Goal: Task Accomplishment & Management: Use online tool/utility

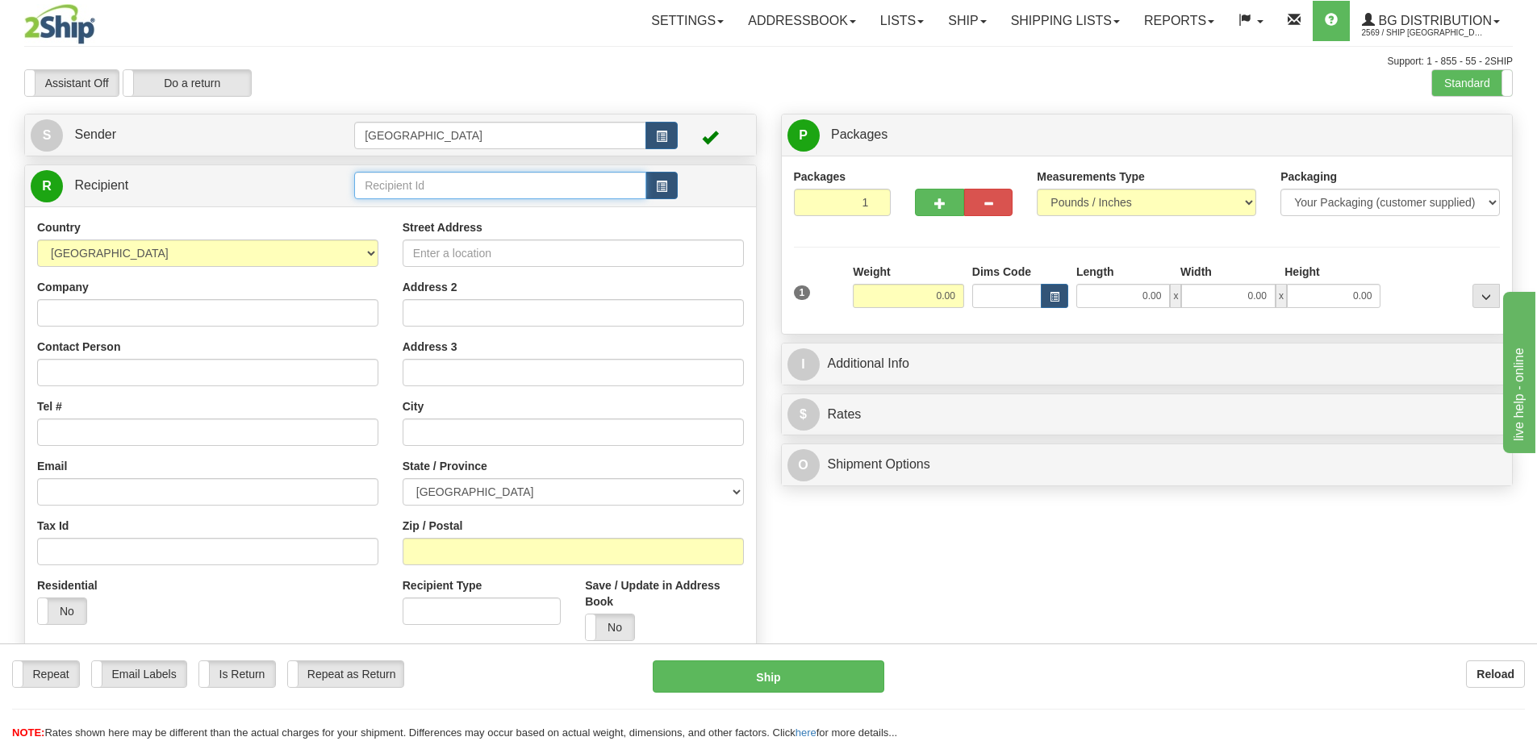
click at [396, 184] on input "text" at bounding box center [500, 185] width 292 height 27
click at [376, 211] on div "80146" at bounding box center [497, 211] width 277 height 18
type input "80146"
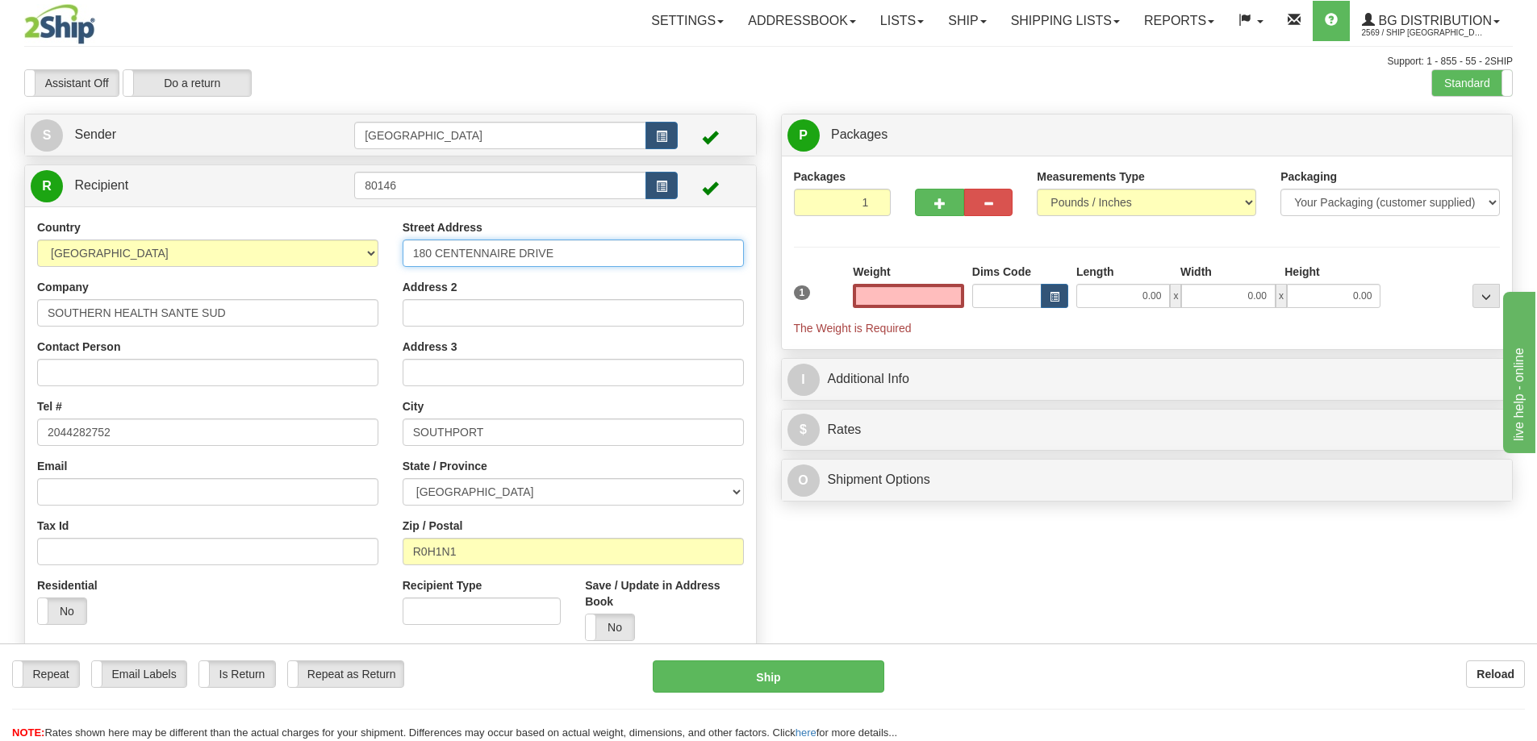
type input "0.00"
drag, startPoint x: 573, startPoint y: 250, endPoint x: 400, endPoint y: 266, distance: 173.4
click at [400, 266] on div "Street Address [GEOGRAPHIC_DATA] Address 2 Address 3 City [GEOGRAPHIC_DATA] Sta…" at bounding box center [573, 436] width 365 height 434
type input "[STREET_ADDRESS][PERSON_NAME]"
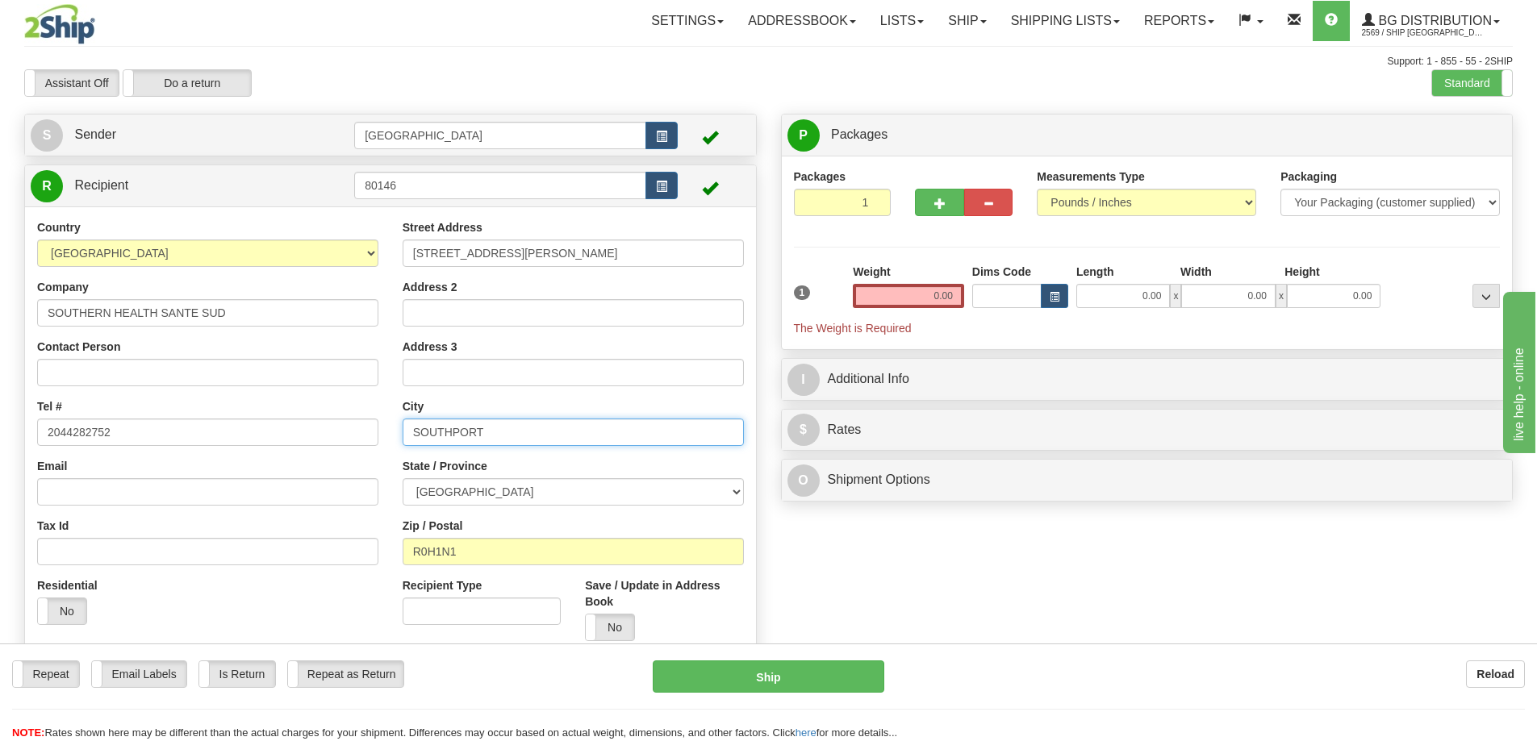
drag, startPoint x: 502, startPoint y: 430, endPoint x: 385, endPoint y: 449, distance: 118.5
click at [385, 449] on div "Country [GEOGRAPHIC_DATA] [GEOGRAPHIC_DATA] [GEOGRAPHIC_DATA] [GEOGRAPHIC_DATA]…" at bounding box center [390, 436] width 731 height 434
type input "[PERSON_NAME]"
type input "5"
type input "R5G 1Y8"
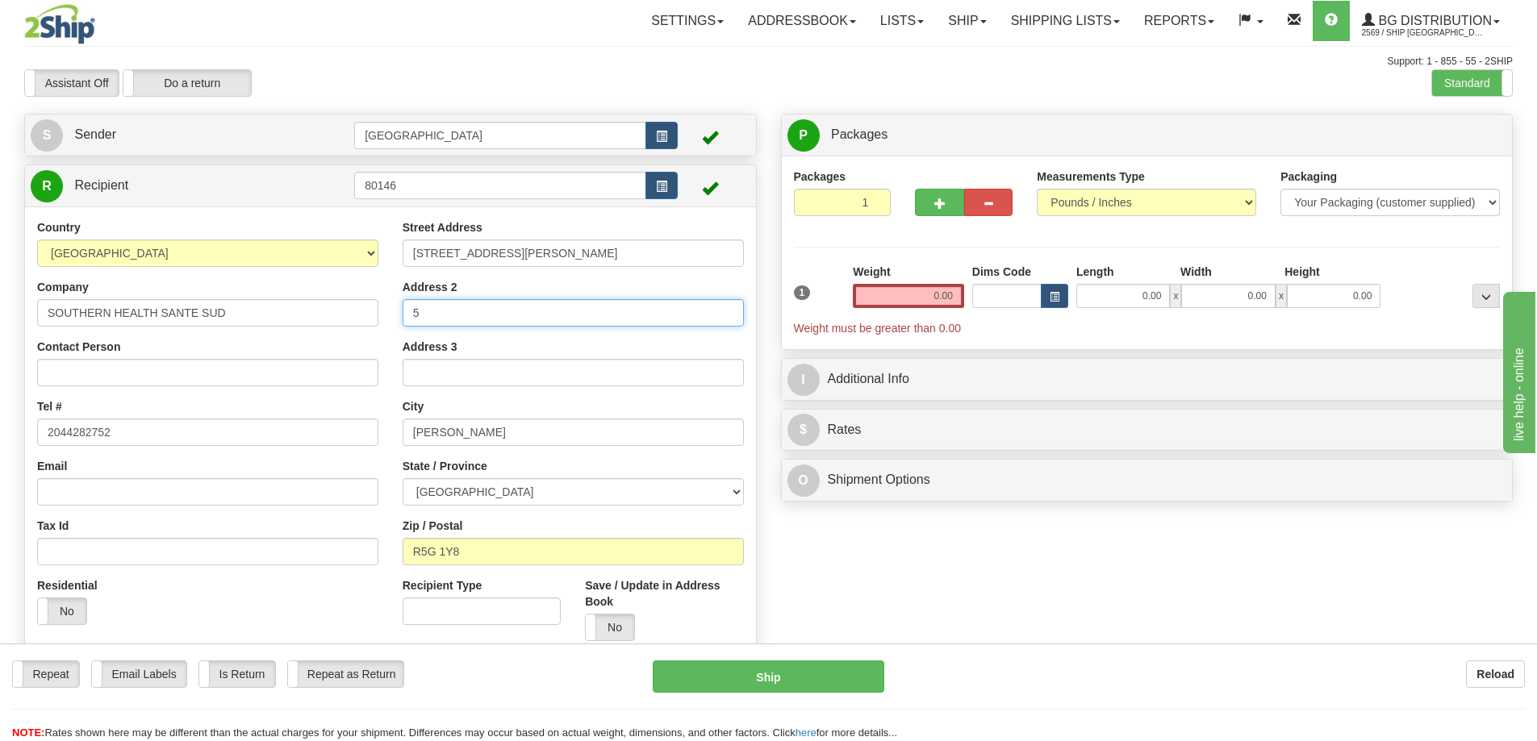
drag, startPoint x: 441, startPoint y: 311, endPoint x: 380, endPoint y: 324, distance: 62.0
click at [380, 324] on div "Country [GEOGRAPHIC_DATA] [GEOGRAPHIC_DATA] [GEOGRAPHIC_DATA] [GEOGRAPHIC_DATA]…" at bounding box center [390, 436] width 731 height 434
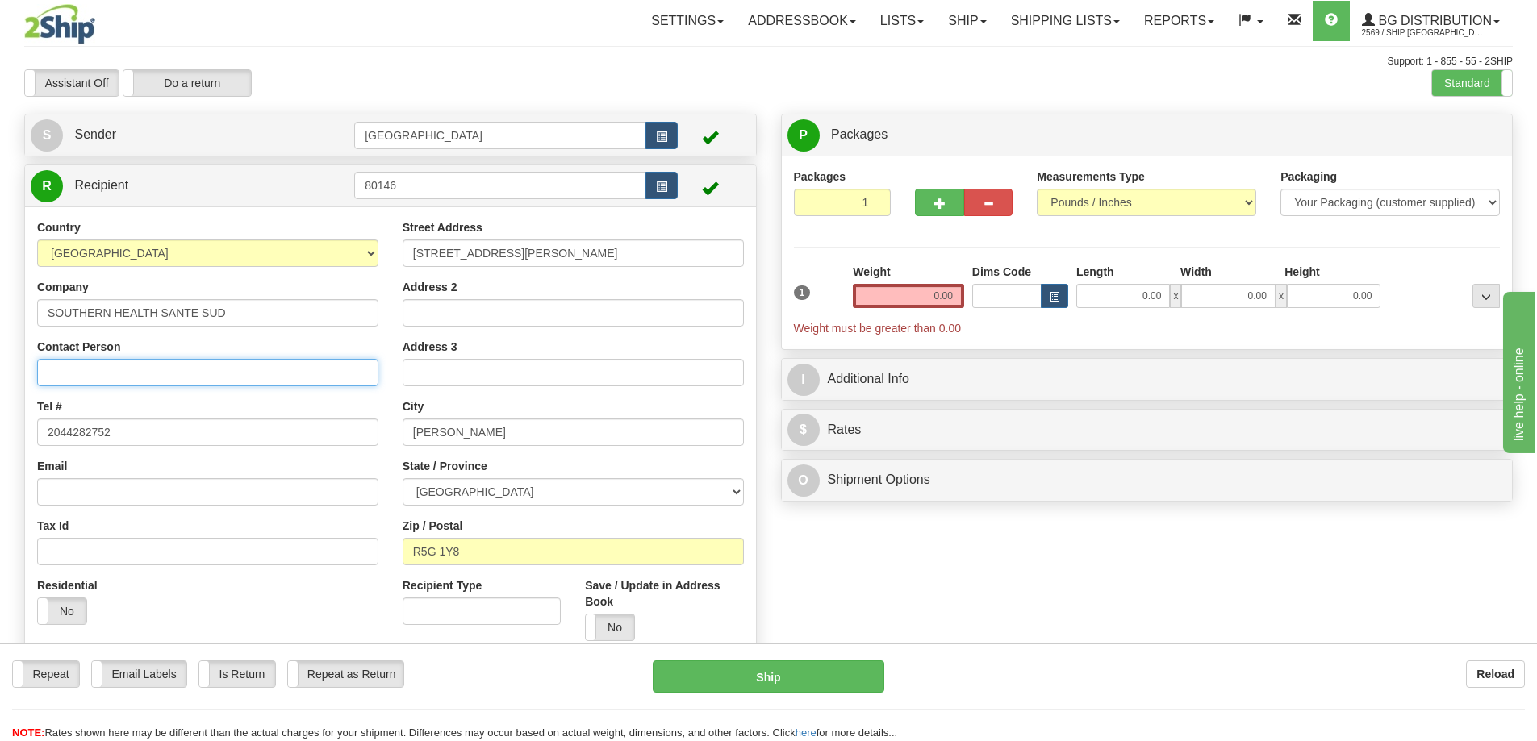
click at [150, 372] on input "Contact Person" at bounding box center [207, 372] width 341 height 27
type input "[PERSON_NAME]"
click at [131, 428] on input "2044282752" at bounding box center [207, 432] width 341 height 27
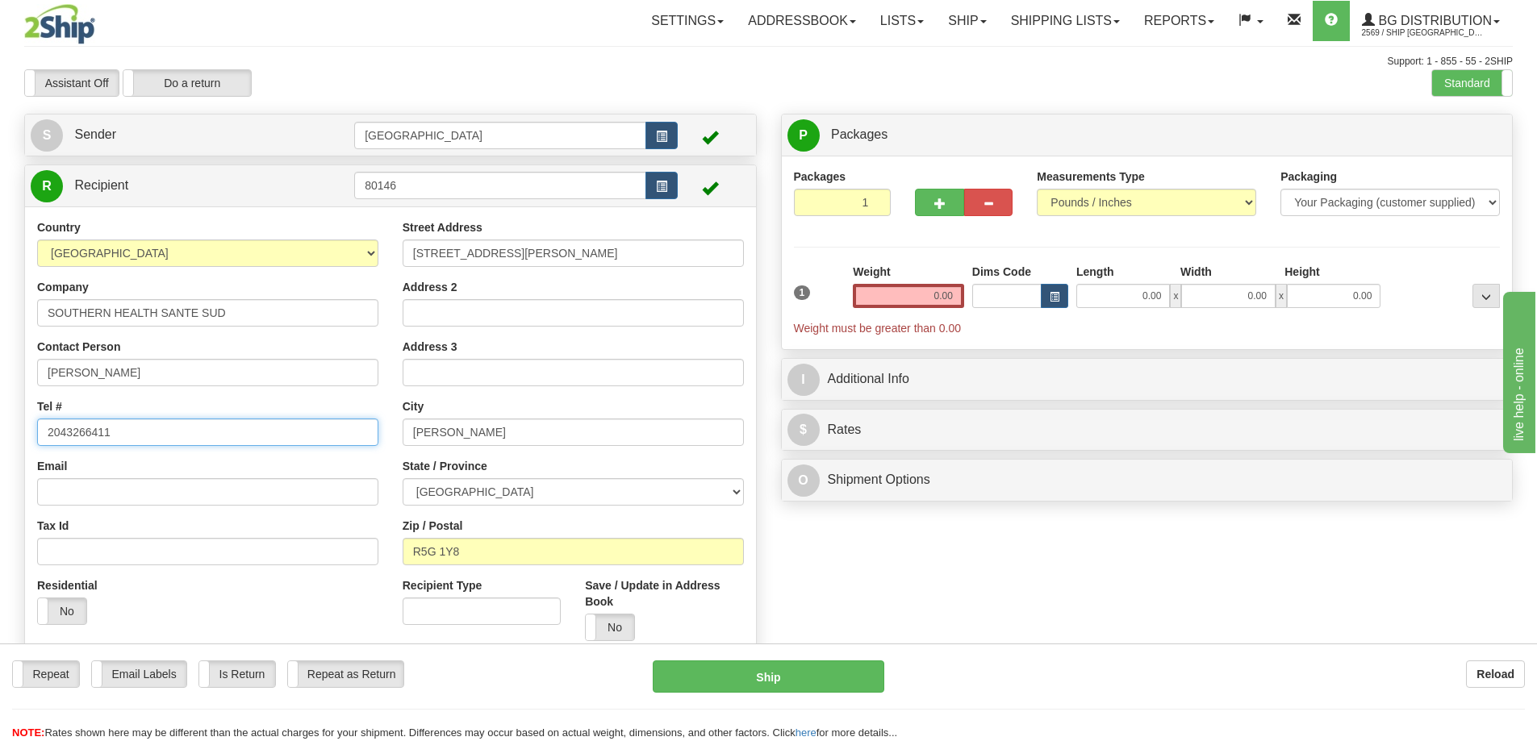
type input "2043266411"
click at [475, 549] on input "R5G 1Y8" at bounding box center [573, 551] width 341 height 27
type input "R5G 0P9"
click at [695, 609] on label "Save / Update in Address Book" at bounding box center [664, 594] width 158 height 32
click at [0, 0] on input "Save / Update in Address Book" at bounding box center [0, 0] width 0 height 0
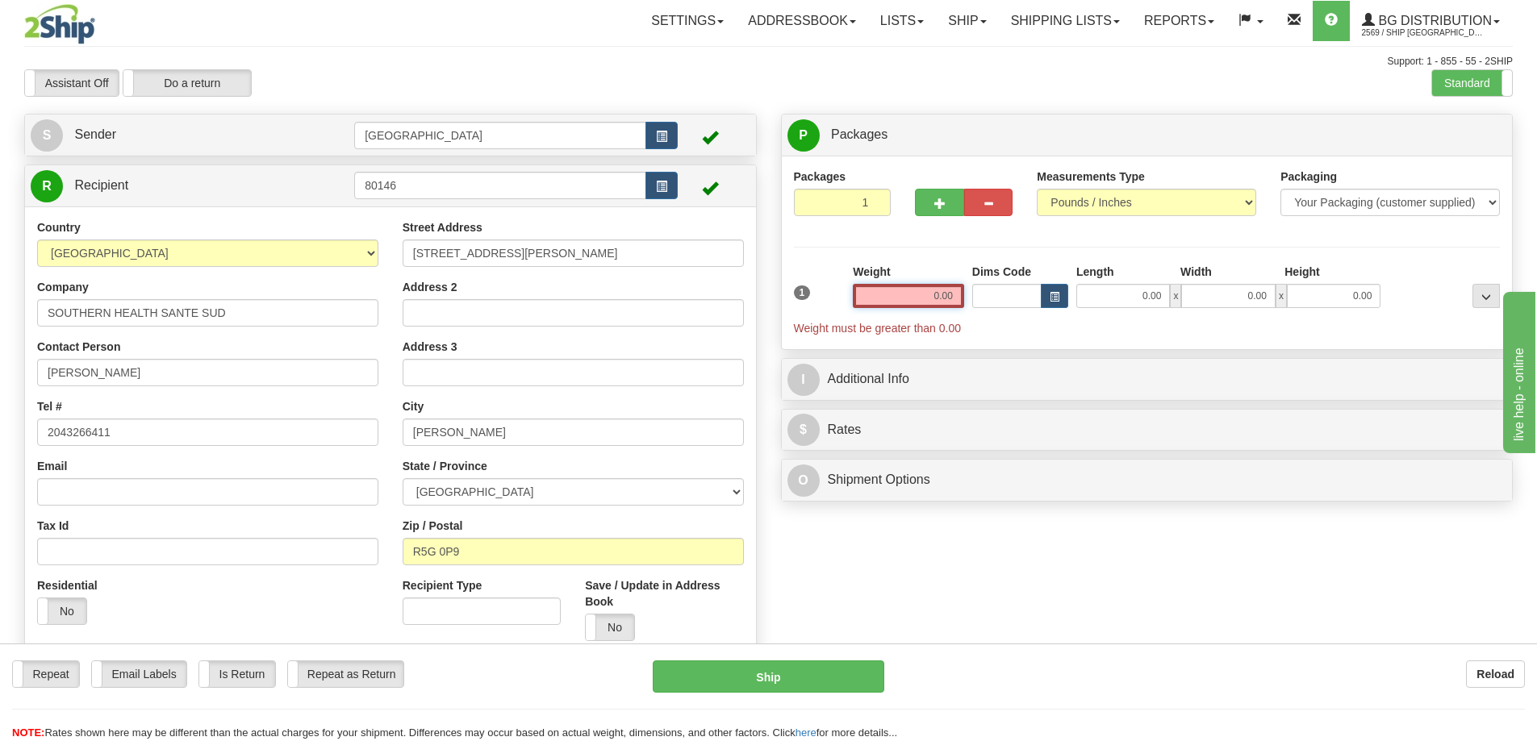
click at [953, 295] on input "0.00" at bounding box center [908, 296] width 111 height 24
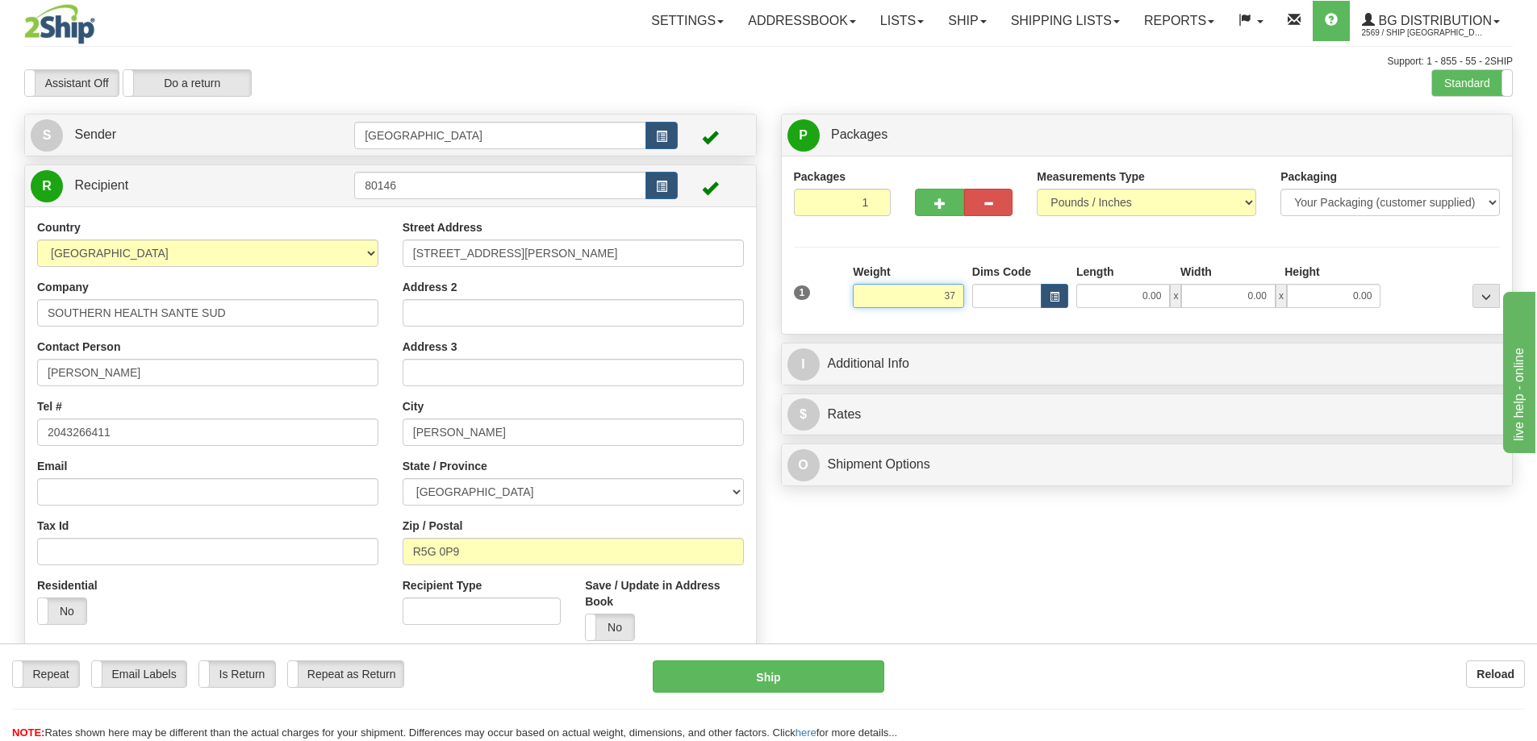
type input "37.00"
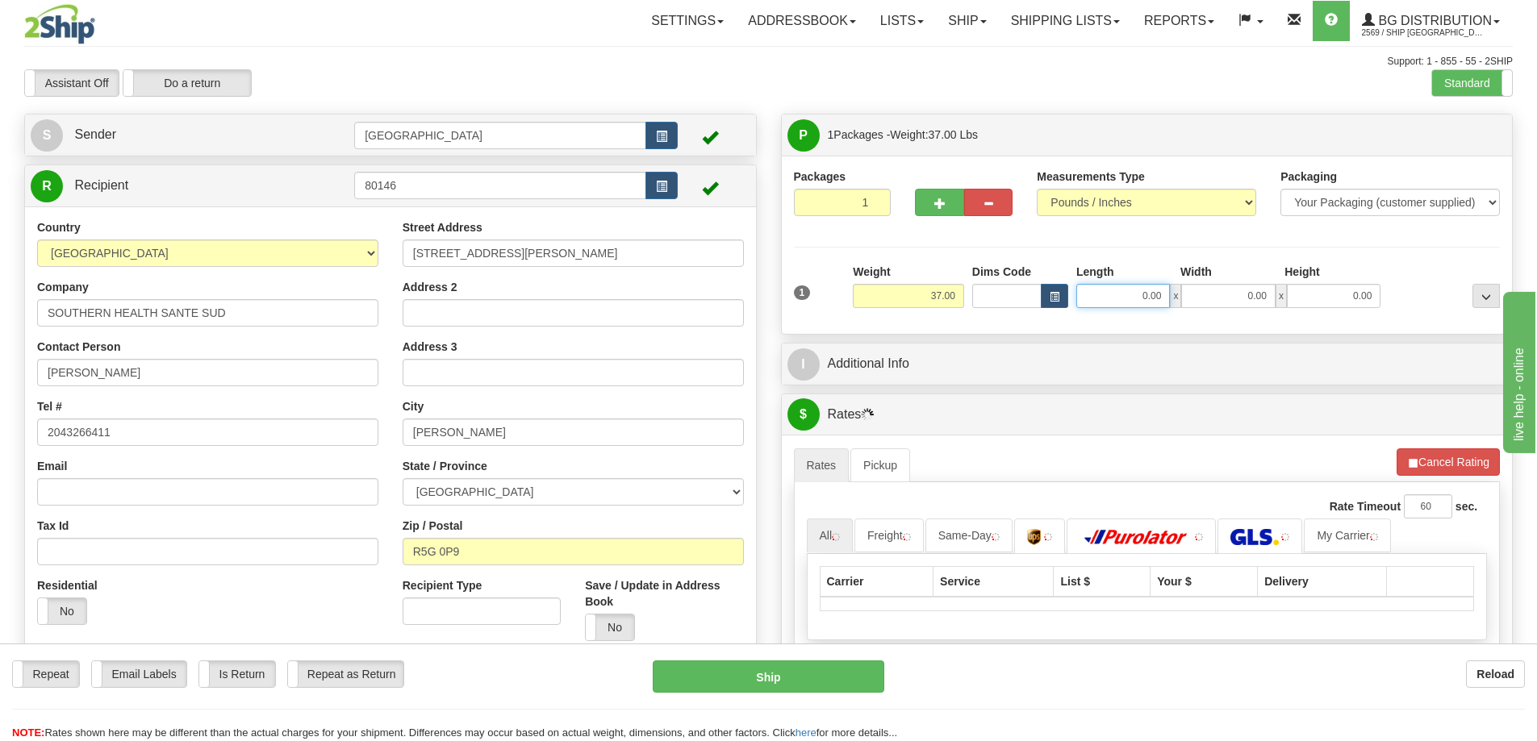
click at [1158, 295] on input "0.00" at bounding box center [1123, 296] width 94 height 24
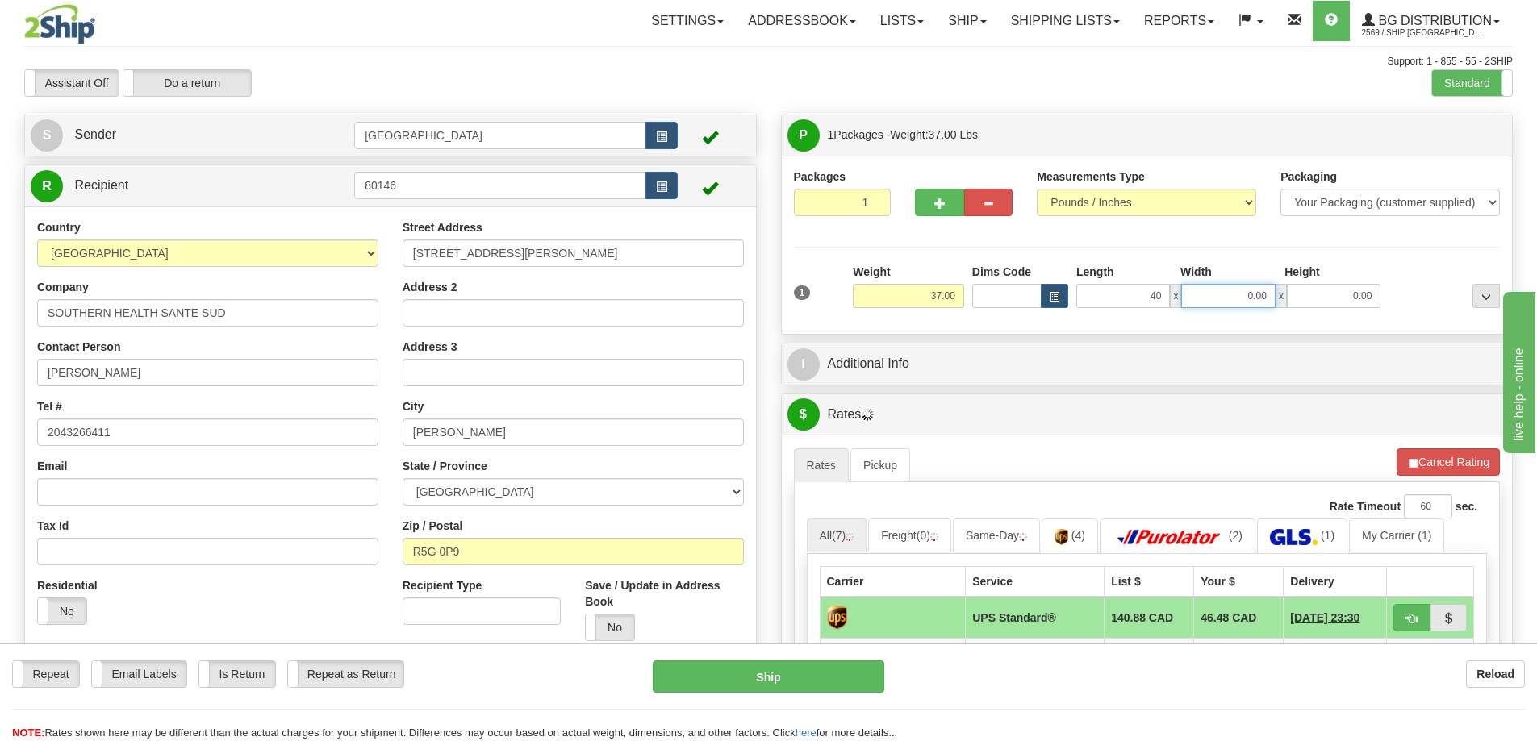
type input "40.00"
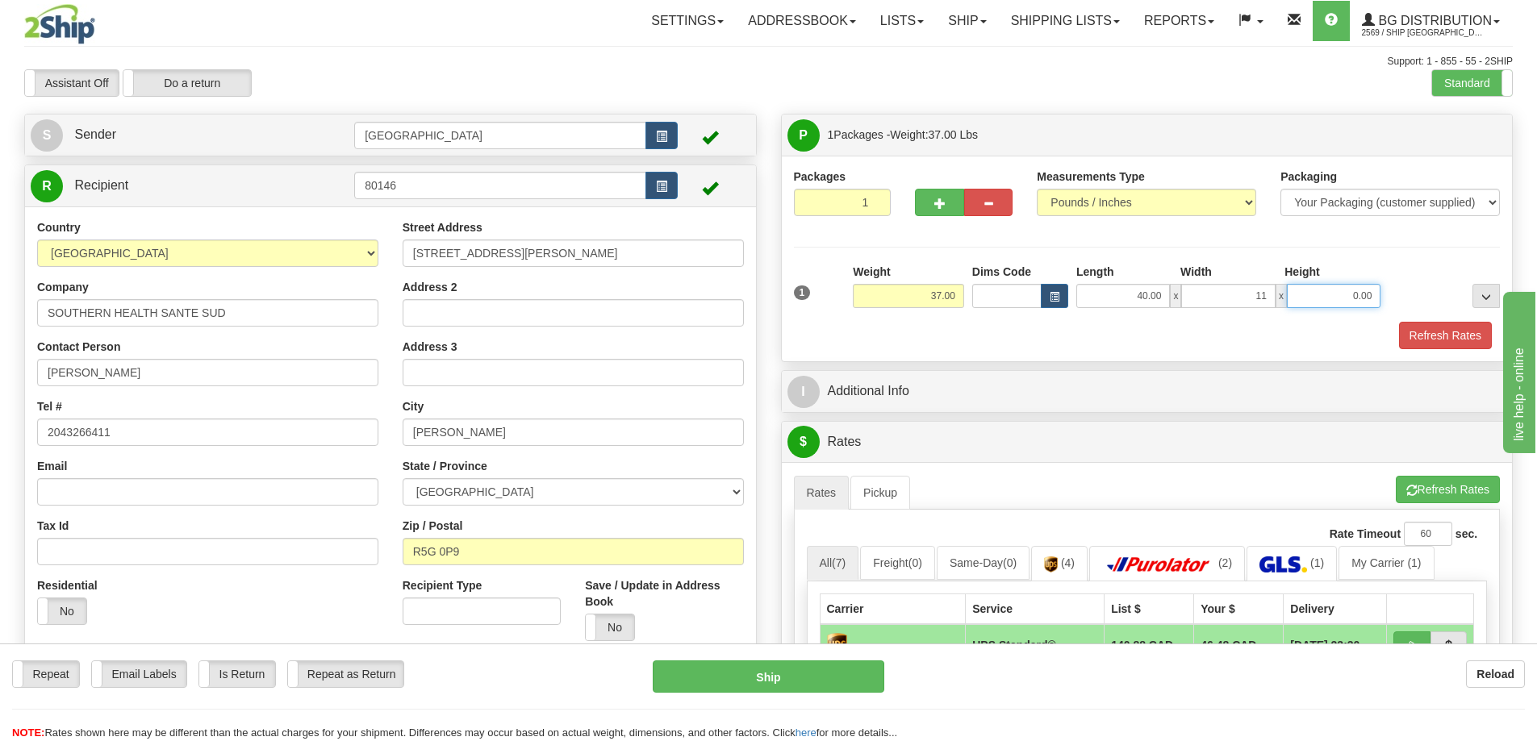
type input "11.00"
type input "5.00"
click at [1373, 339] on div "Refresh Rates" at bounding box center [1147, 335] width 715 height 27
click at [1417, 333] on button "Refresh Rates" at bounding box center [1445, 335] width 93 height 27
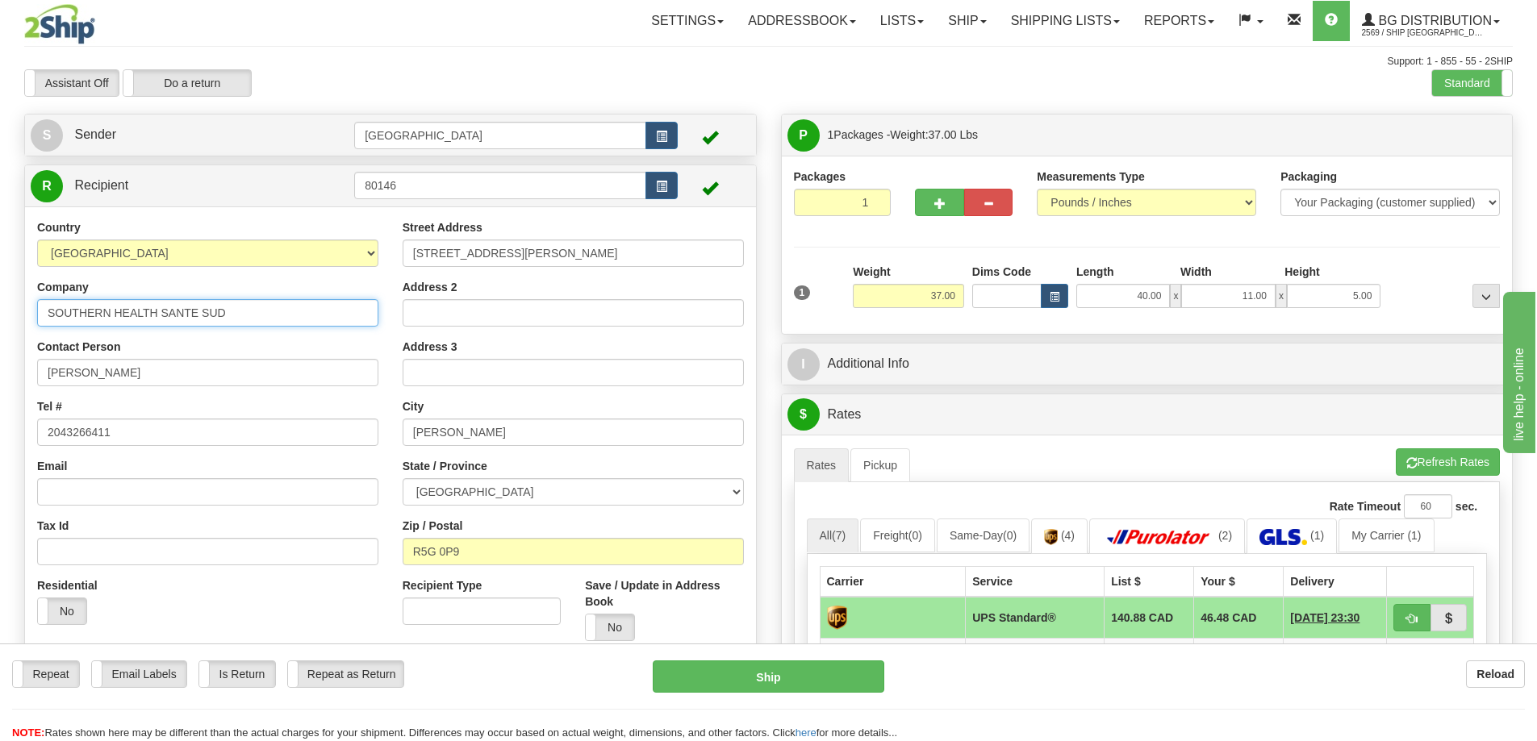
drag, startPoint x: 230, startPoint y: 317, endPoint x: 2, endPoint y: 324, distance: 227.6
click at [2, 324] on div "Toggle navigation Settings Shipping Preferences Fields Preferences New" at bounding box center [768, 566] width 1537 height 1133
type input "[GEOGRAPHIC_DATA] MAINTENANCE"
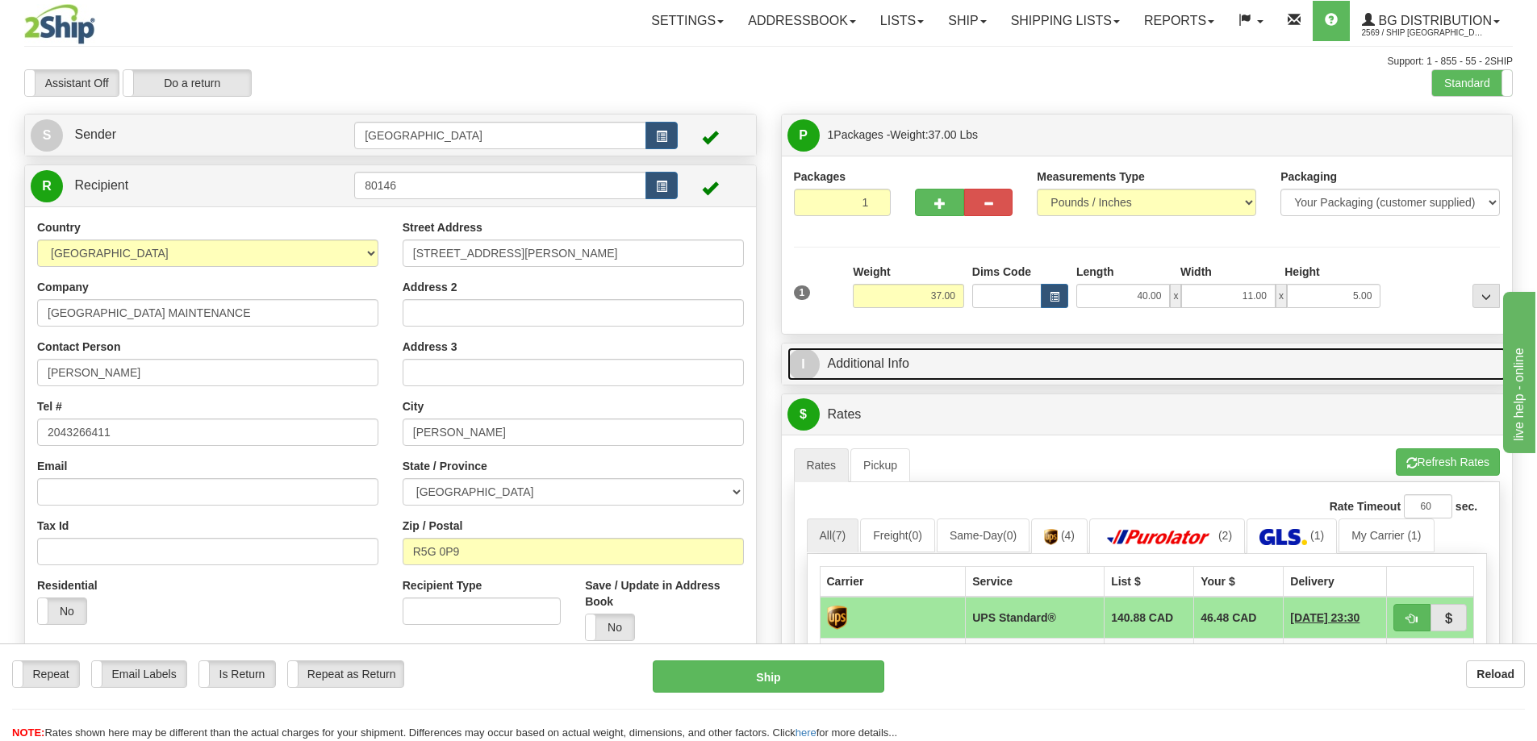
click at [981, 362] on link "I Additional Info" at bounding box center [1147, 364] width 720 height 33
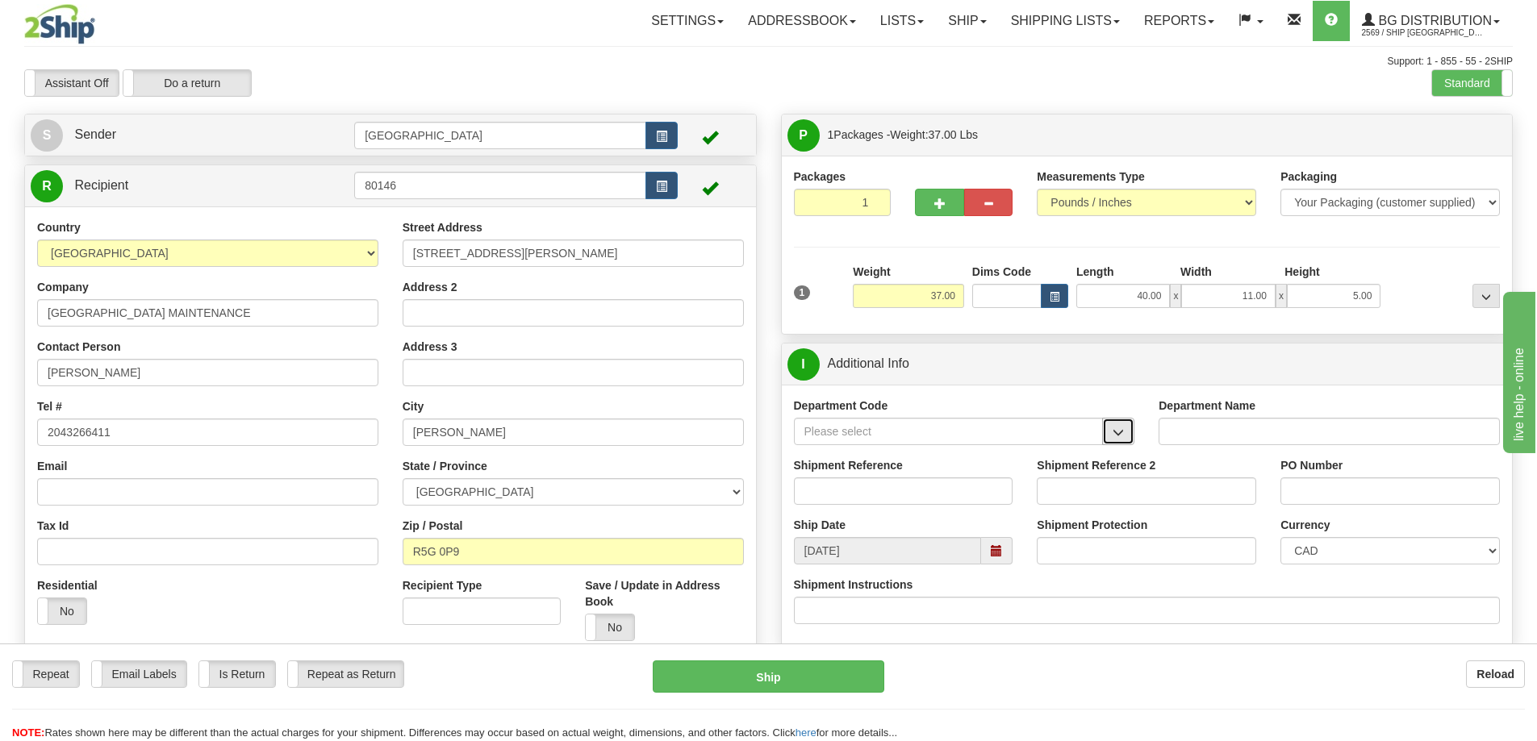
click at [1115, 432] on span "button" at bounding box center [1118, 433] width 11 height 10
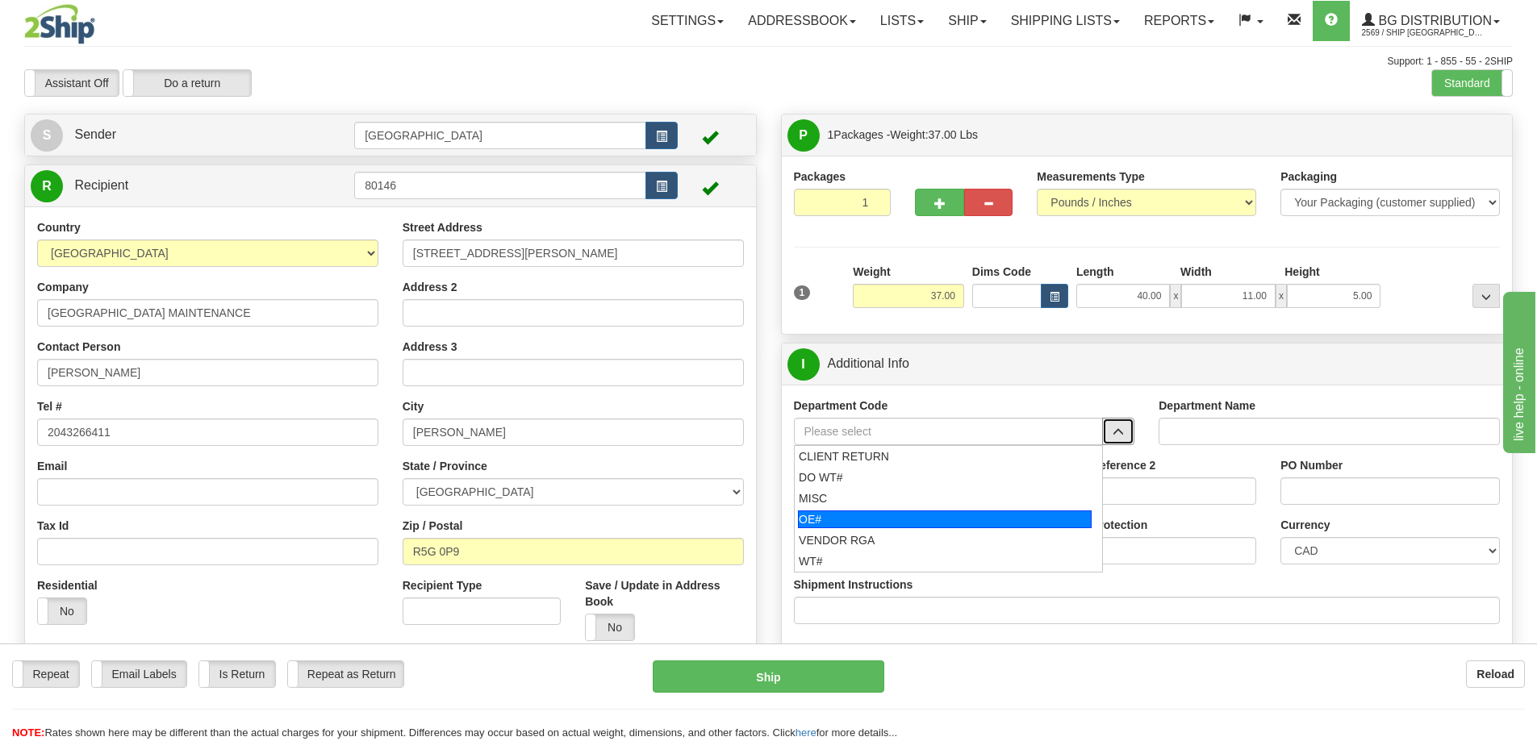
click at [899, 513] on div "OE#" at bounding box center [945, 520] width 294 height 18
type input "OE#"
type input "ORDERS"
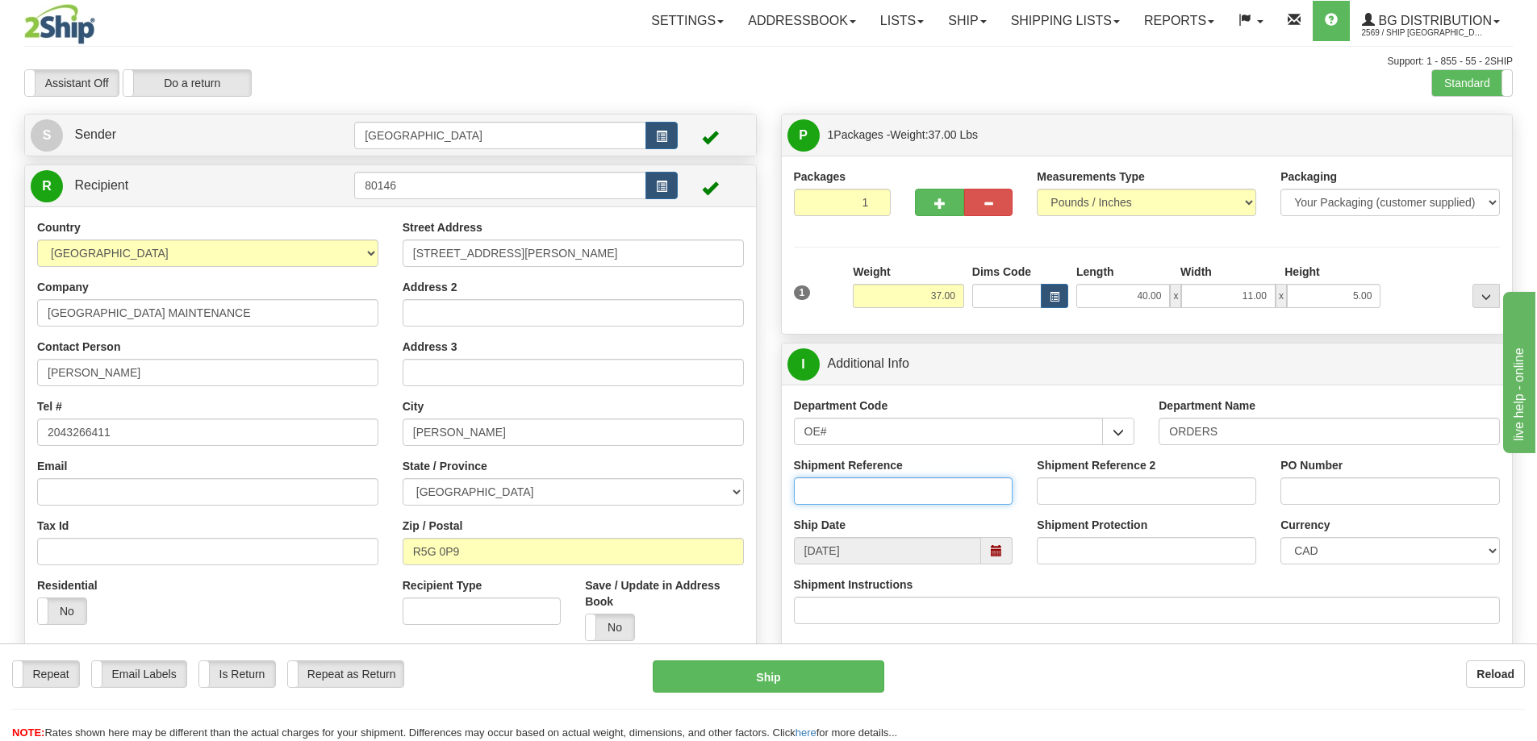
click at [971, 489] on input "Shipment Reference" at bounding box center [903, 491] width 219 height 27
type input "90040330-00"
click at [1304, 482] on input "PO Number" at bounding box center [1389, 491] width 219 height 27
type input "0"
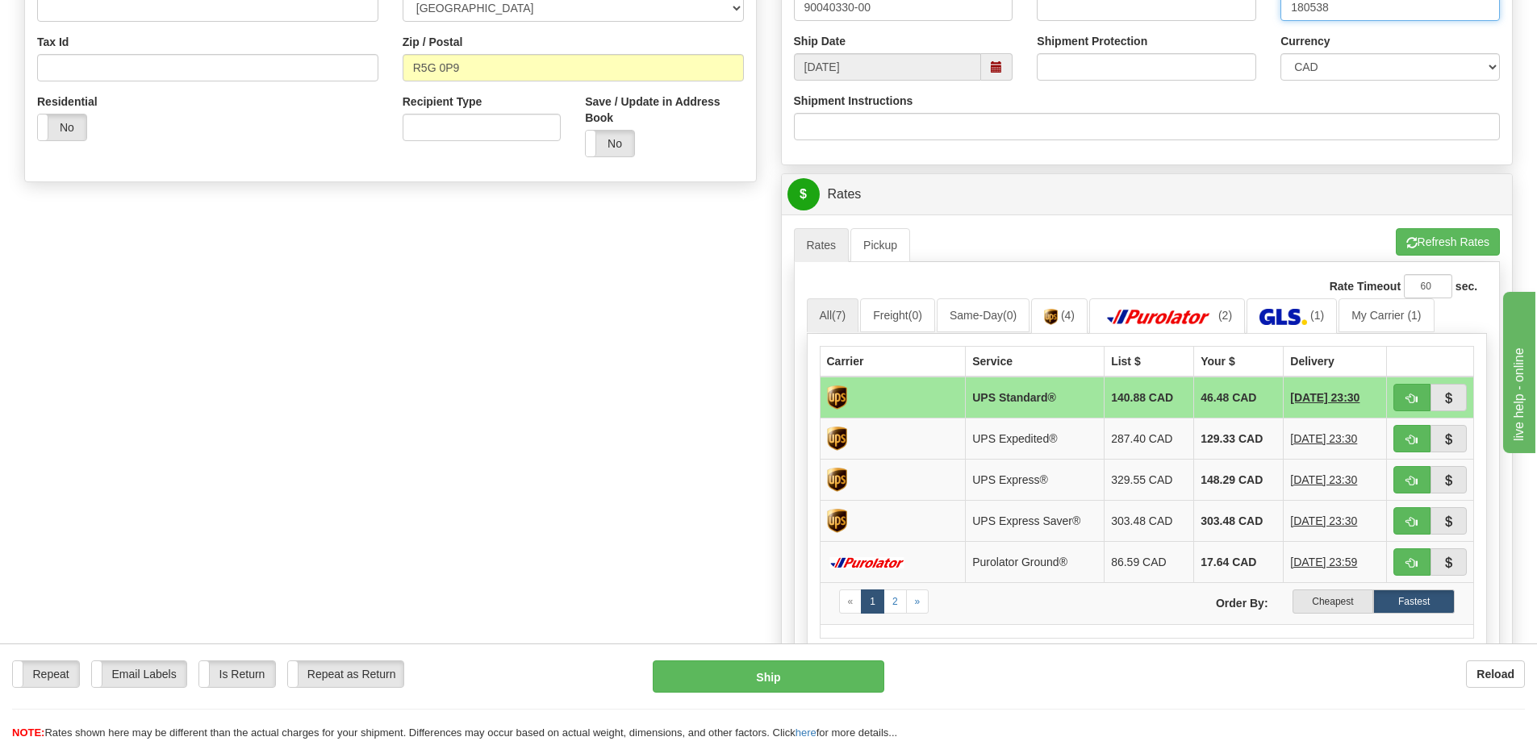
scroll to position [565, 0]
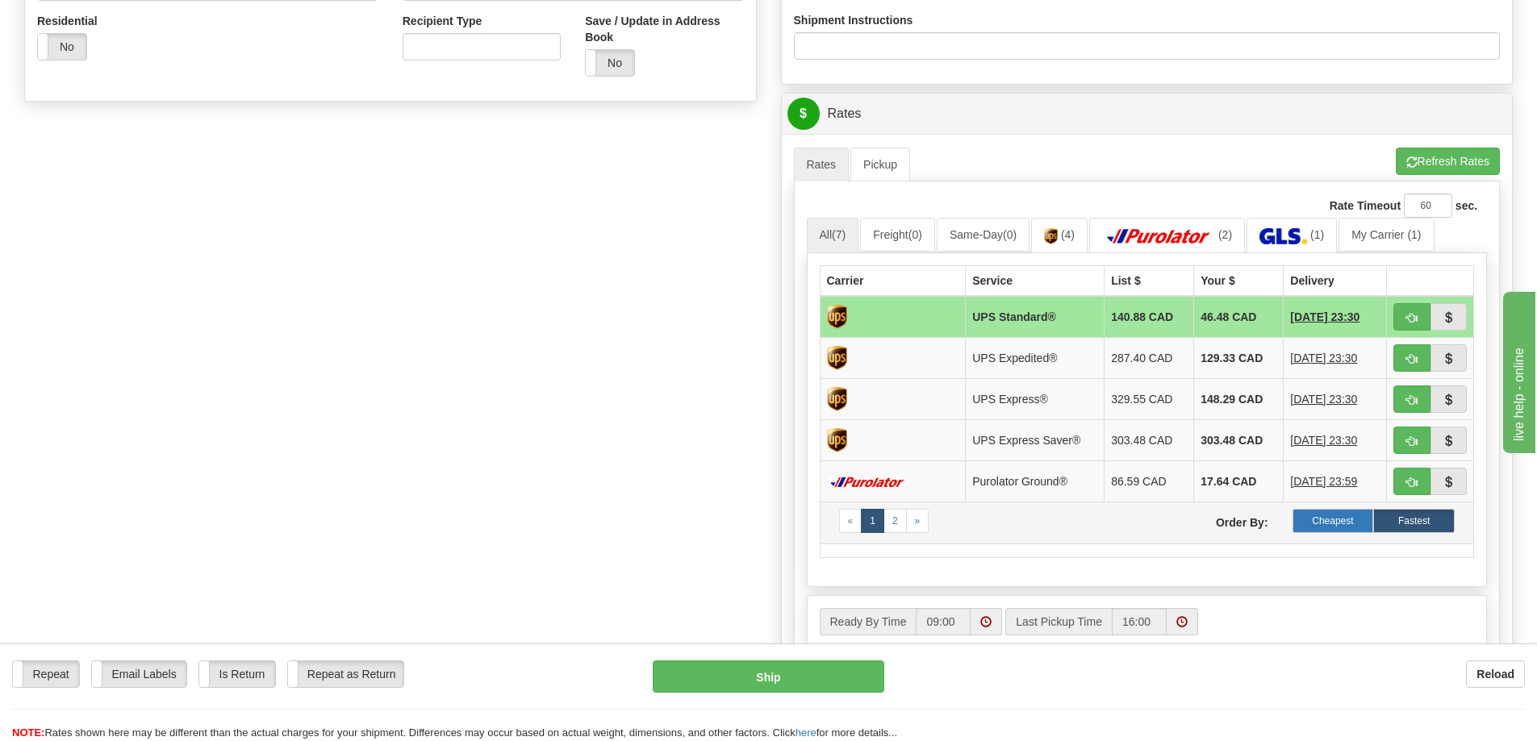
type input "180538"
click at [1332, 518] on label "Cheapest" at bounding box center [1333, 521] width 81 height 24
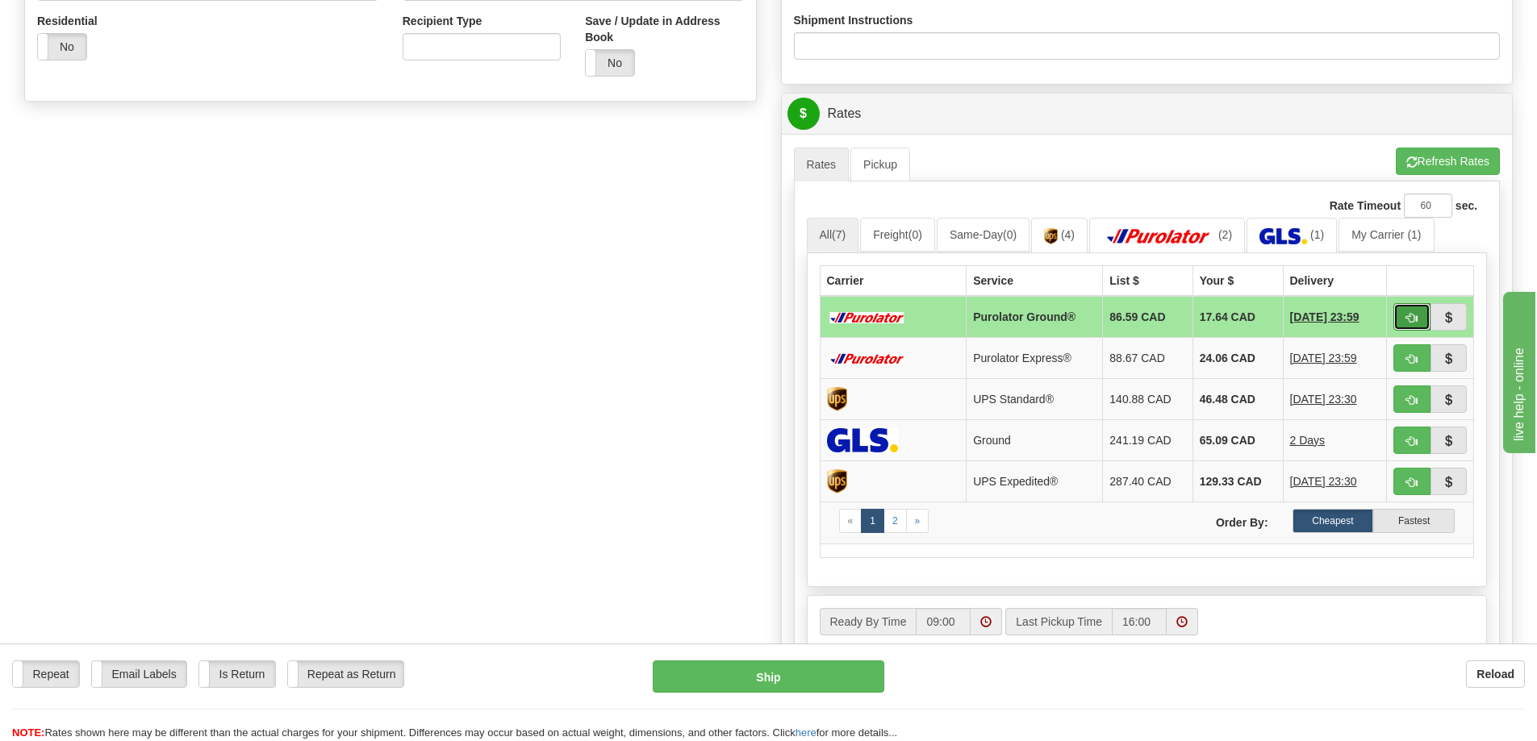
click at [1413, 314] on span "button" at bounding box center [1411, 318] width 11 height 10
type input "260"
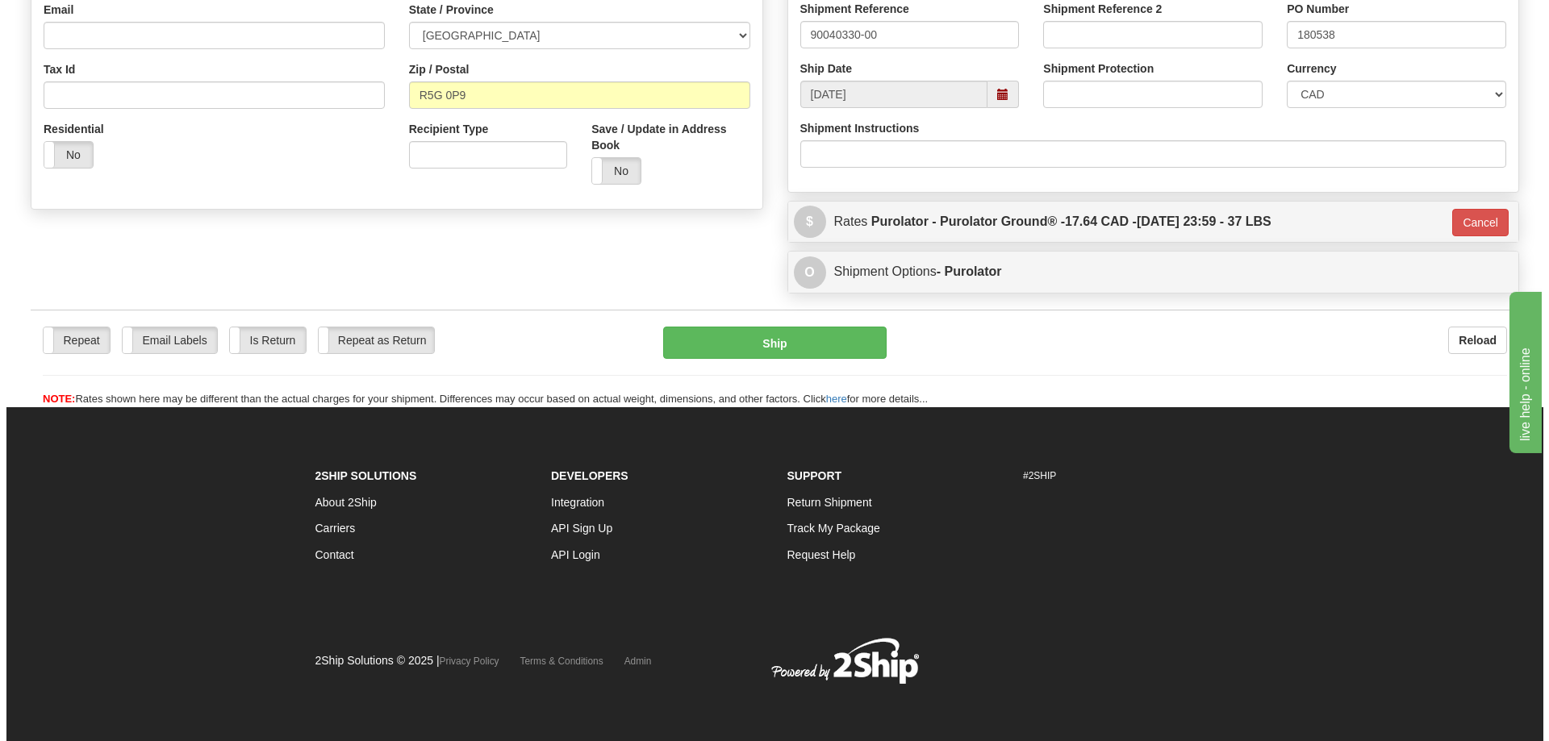
scroll to position [457, 0]
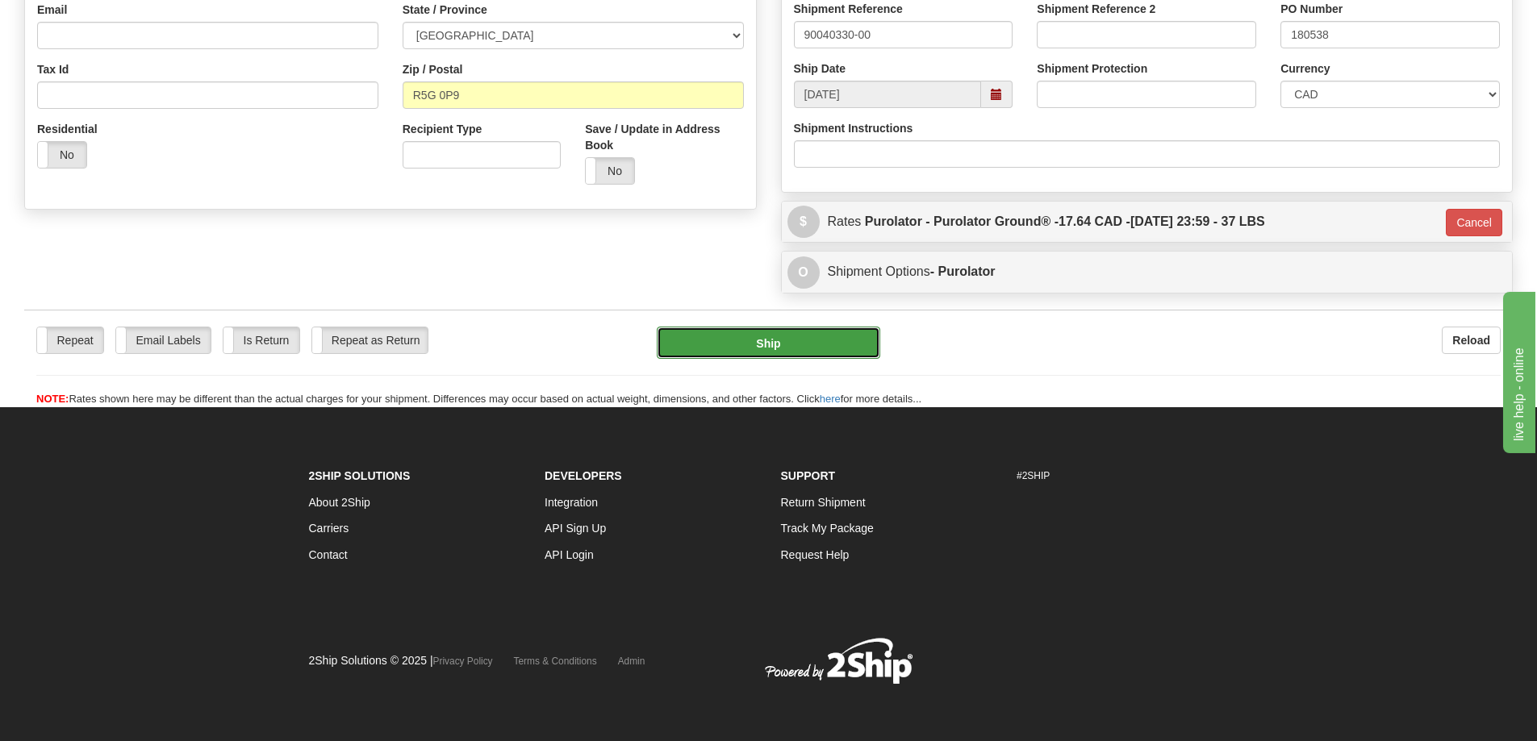
click at [795, 341] on button "Ship" at bounding box center [768, 343] width 223 height 32
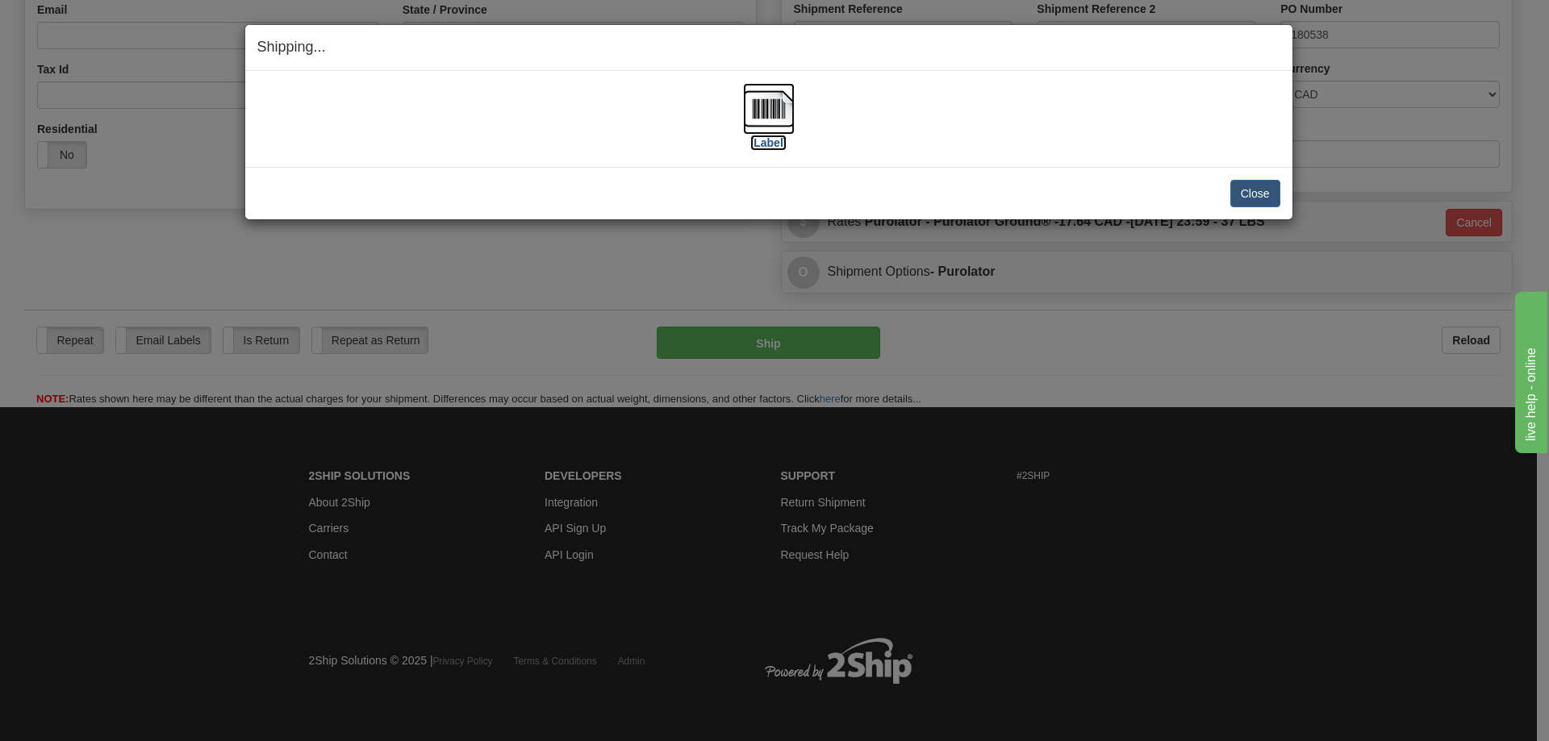
click at [764, 146] on label "[Label]" at bounding box center [768, 143] width 37 height 16
click at [1255, 194] on button "Close" at bounding box center [1255, 193] width 50 height 27
